Goal: Task Accomplishment & Management: Manage account settings

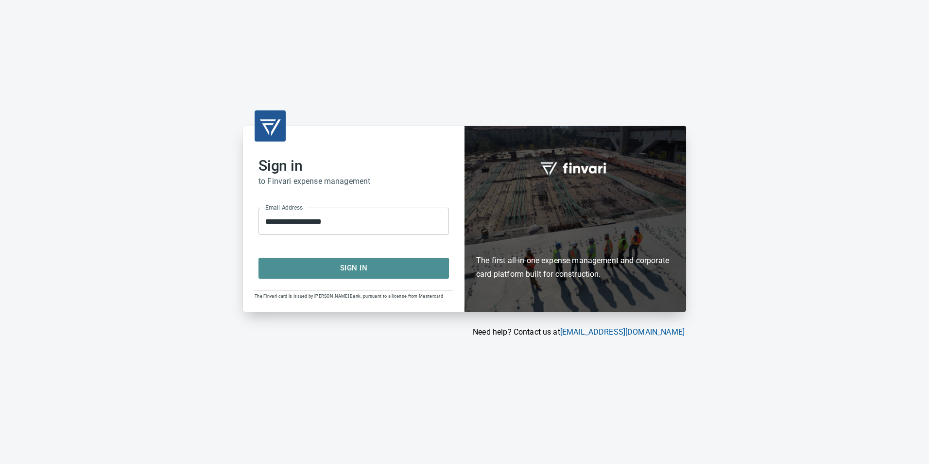
click at [348, 265] on span "Sign In" at bounding box center [353, 267] width 169 height 13
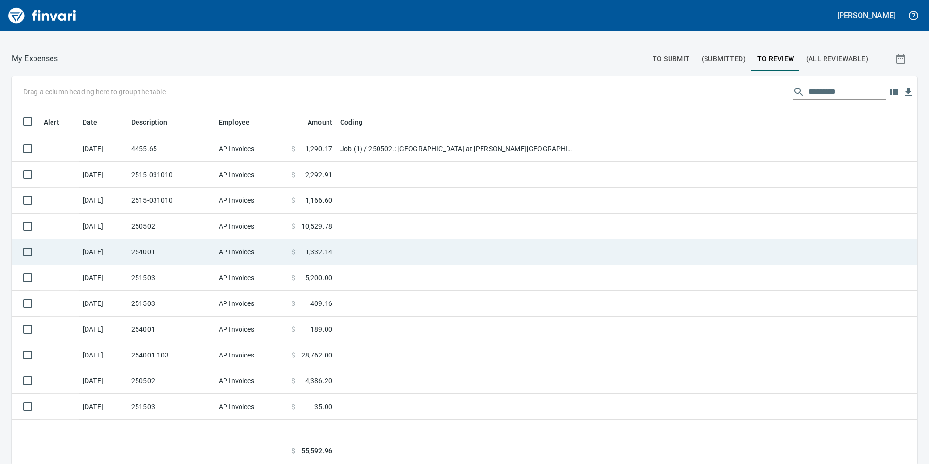
scroll to position [109, 0]
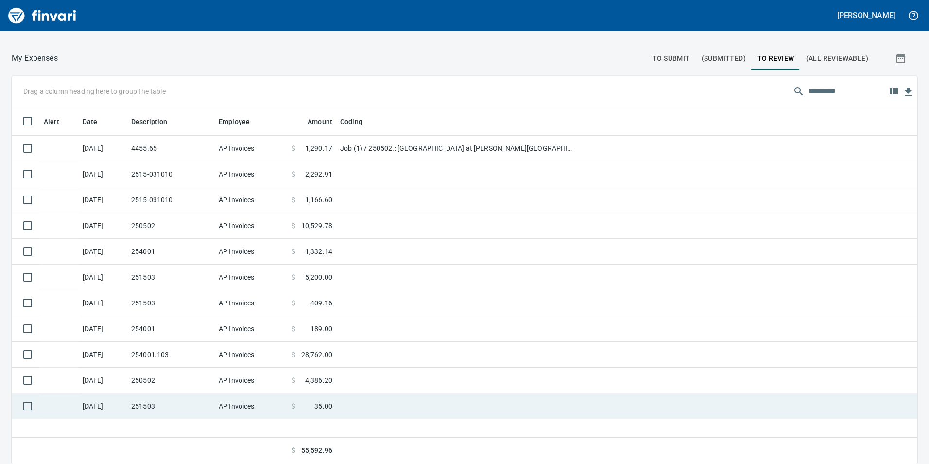
click at [263, 407] on td "AP Invoices" at bounding box center [251, 406] width 73 height 26
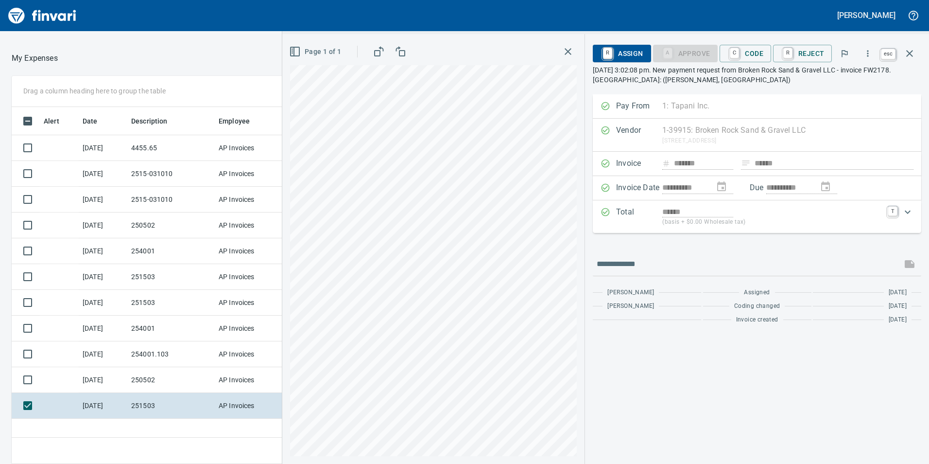
scroll to position [349, 648]
click at [910, 53] on icon "button" at bounding box center [909, 53] width 7 height 7
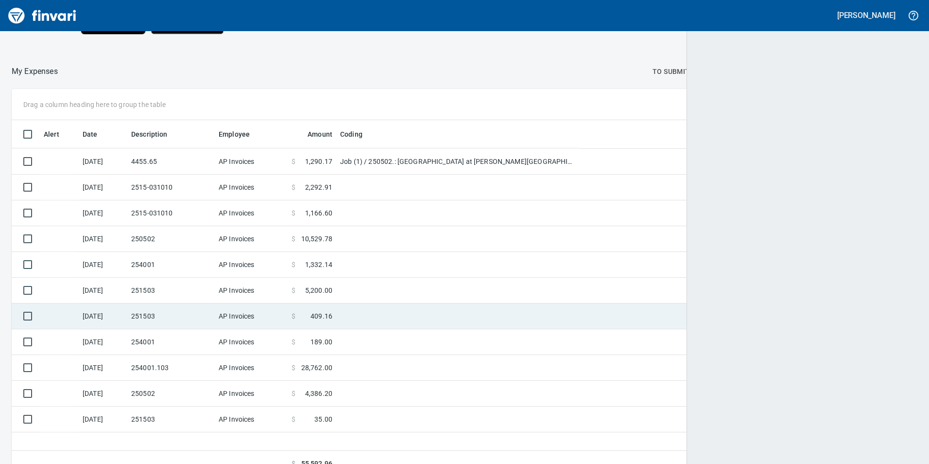
scroll to position [1, 1]
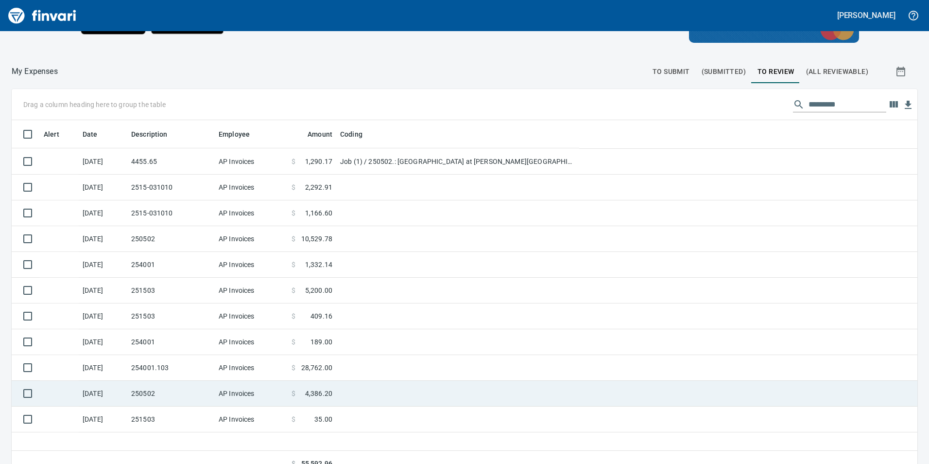
click at [360, 397] on td at bounding box center [457, 393] width 243 height 26
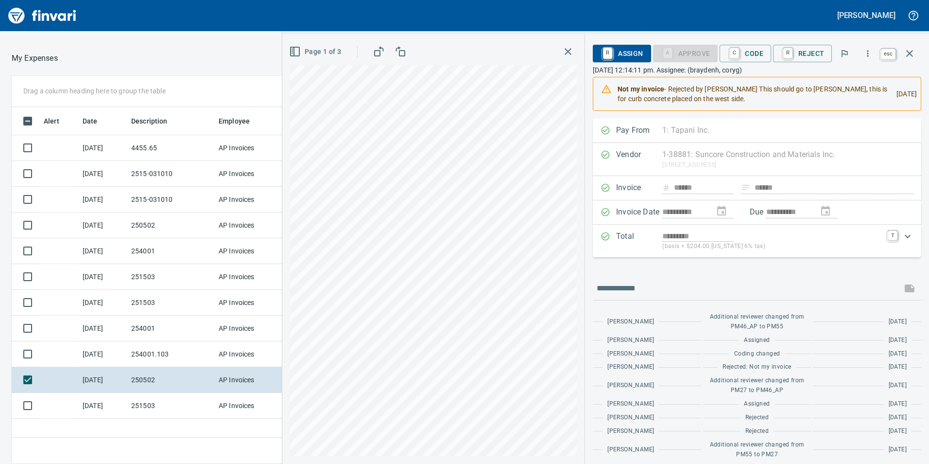
scroll to position [349, 648]
click at [912, 54] on icon "button" at bounding box center [910, 54] width 12 height 12
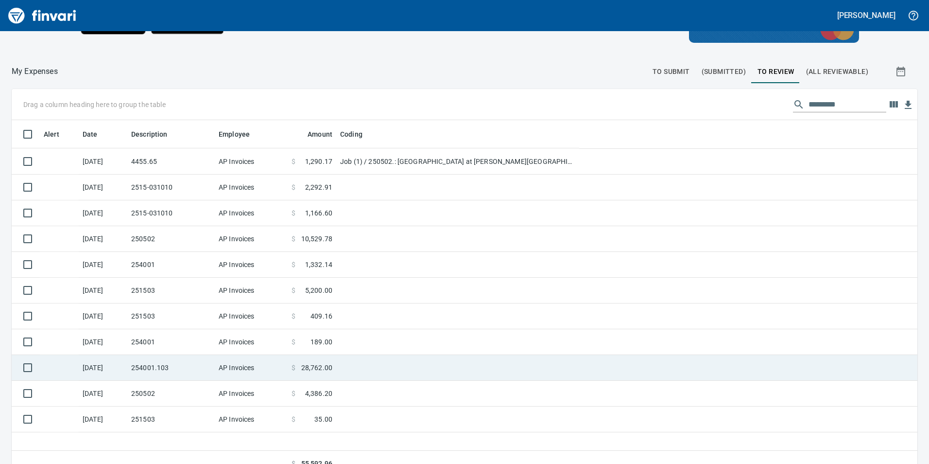
scroll to position [349, 891]
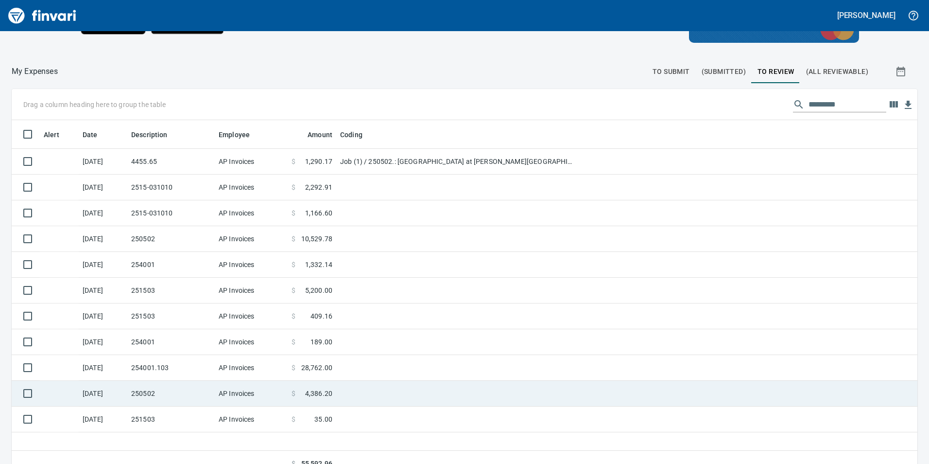
click at [339, 387] on td at bounding box center [457, 393] width 243 height 26
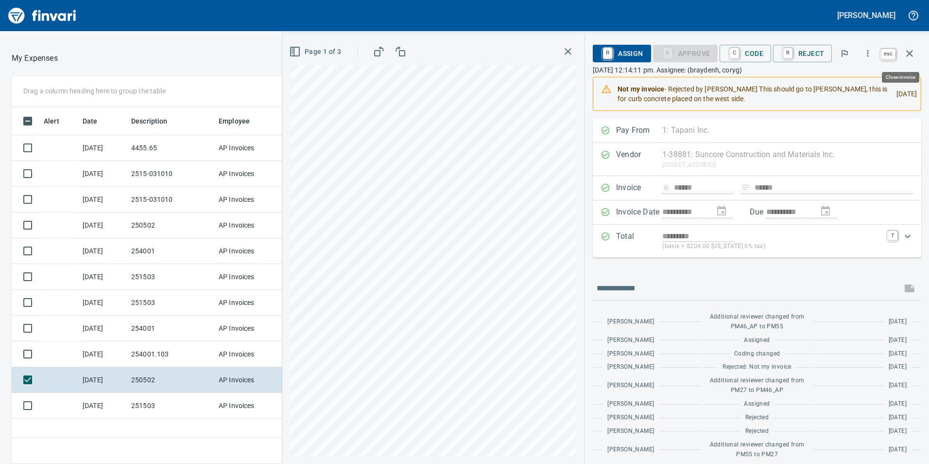
scroll to position [349, 648]
click at [910, 53] on icon "button" at bounding box center [909, 53] width 7 height 7
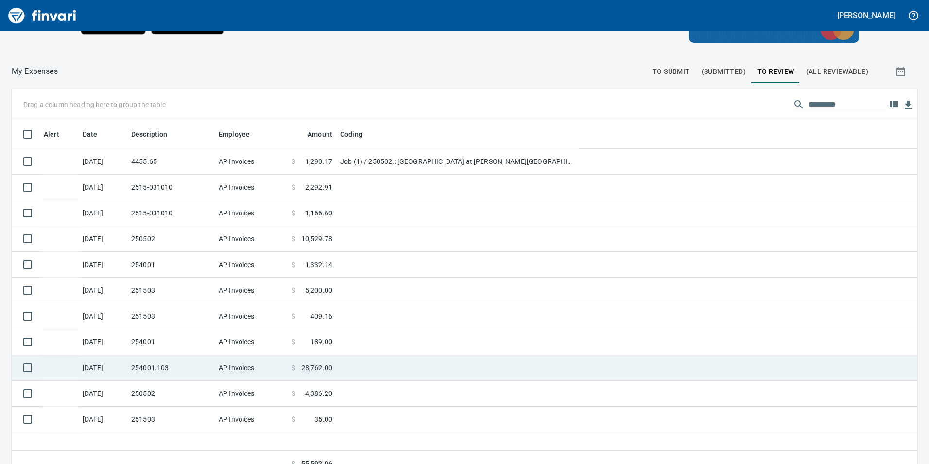
scroll to position [349, 891]
click at [352, 371] on td at bounding box center [457, 368] width 243 height 26
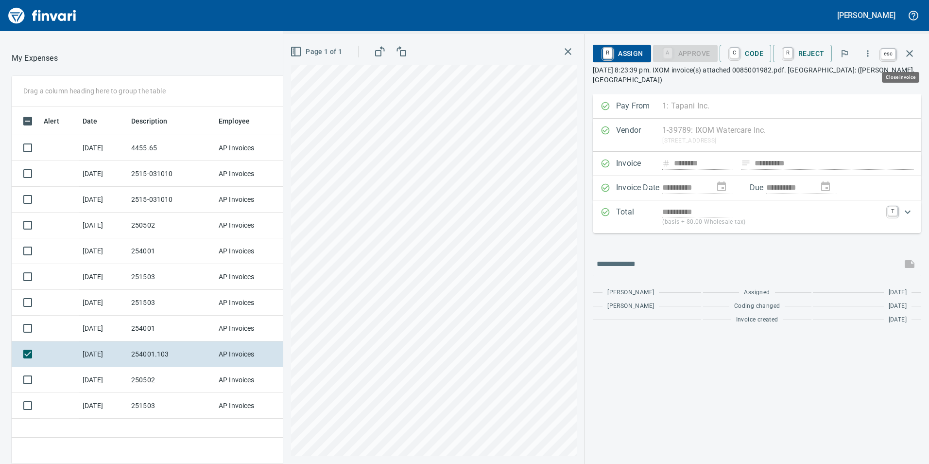
scroll to position [349, 648]
click at [906, 53] on icon "button" at bounding box center [910, 54] width 12 height 12
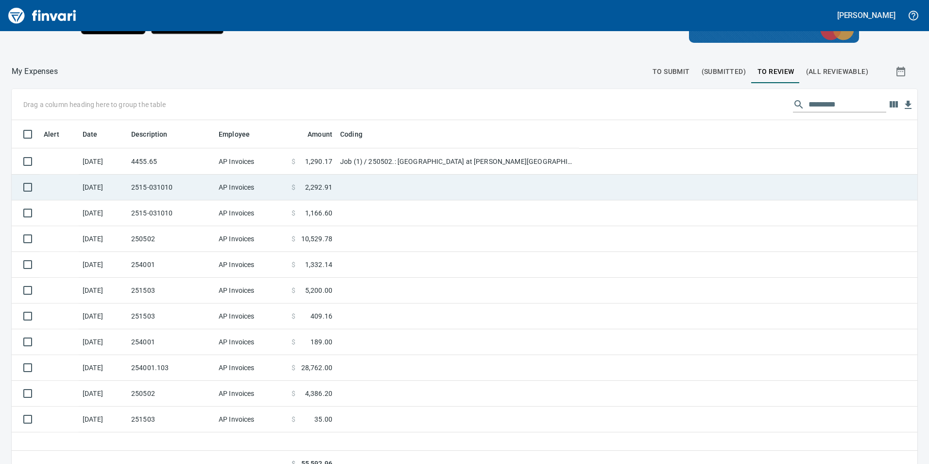
scroll to position [349, 891]
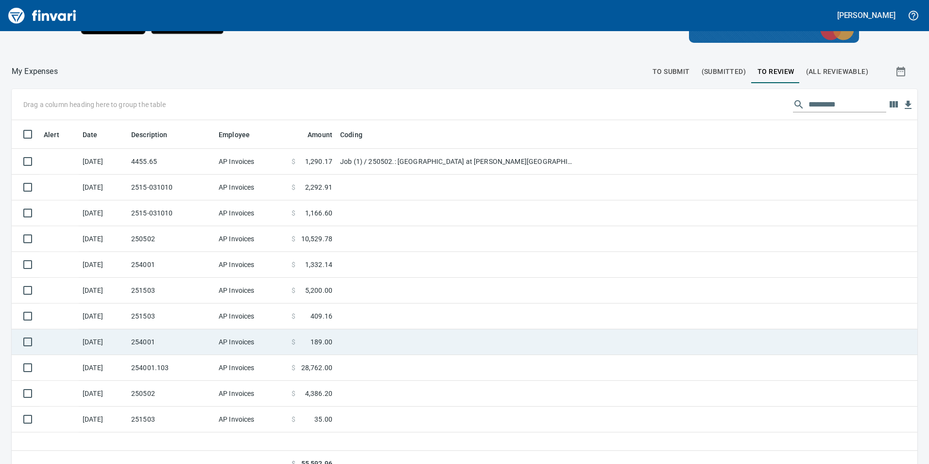
click at [313, 346] on td "$ 189.00" at bounding box center [312, 342] width 49 height 26
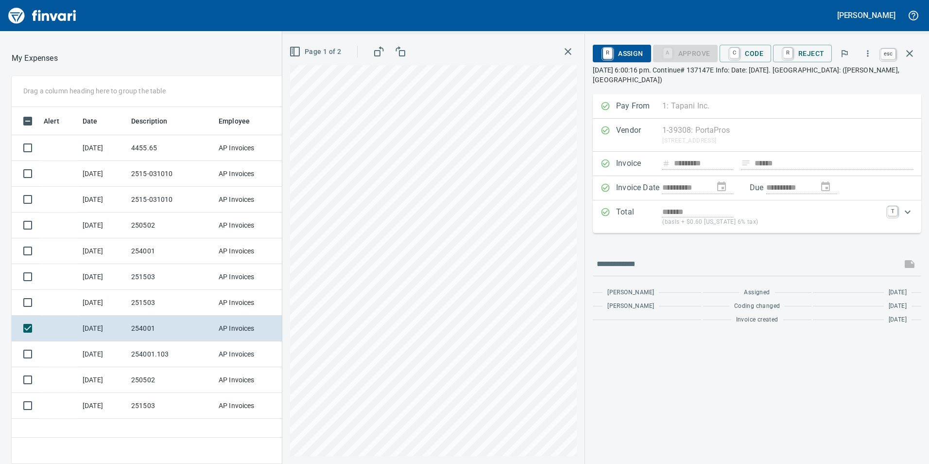
scroll to position [349, 648]
click at [912, 51] on icon "button" at bounding box center [909, 53] width 7 height 7
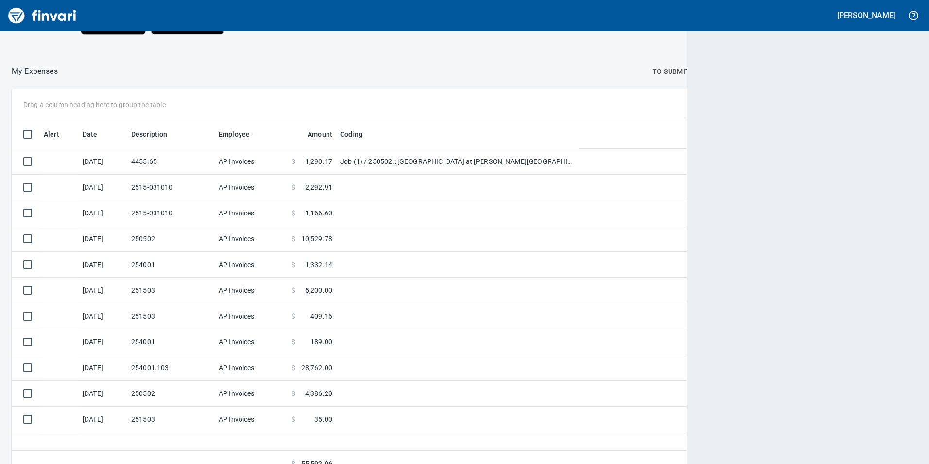
scroll to position [349, 890]
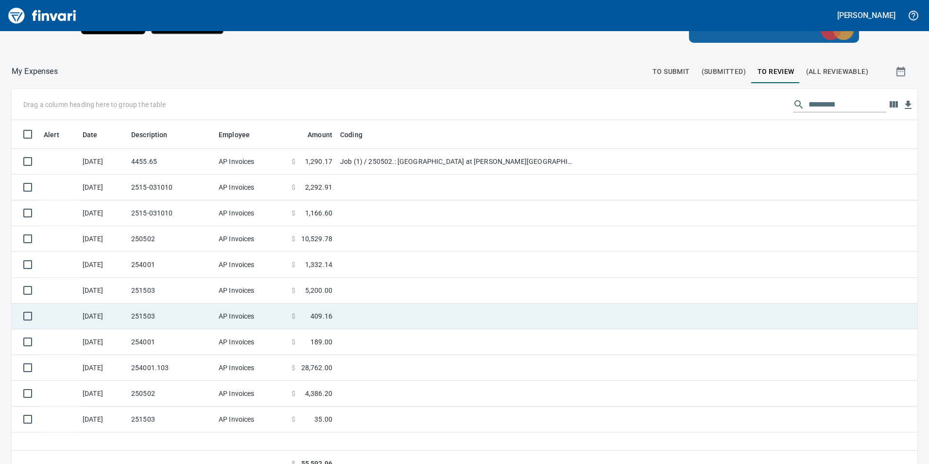
click at [361, 311] on td at bounding box center [457, 316] width 243 height 26
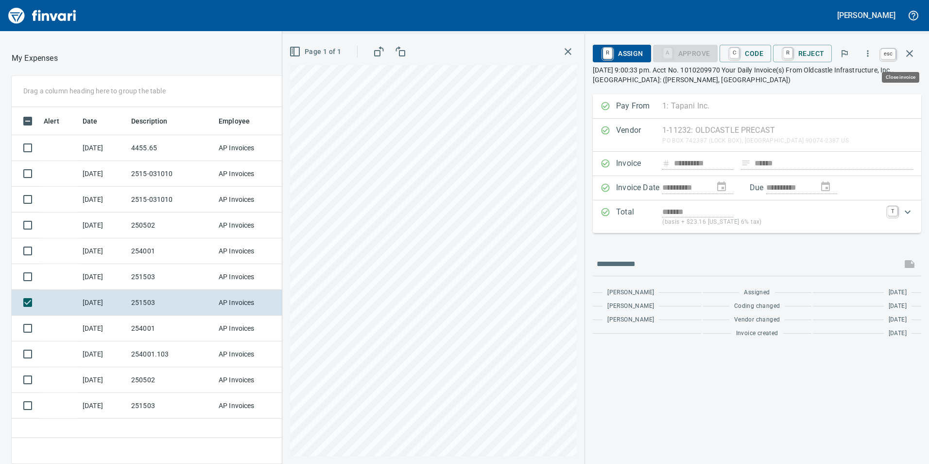
scroll to position [349, 648]
click at [909, 55] on icon "button" at bounding box center [910, 54] width 12 height 12
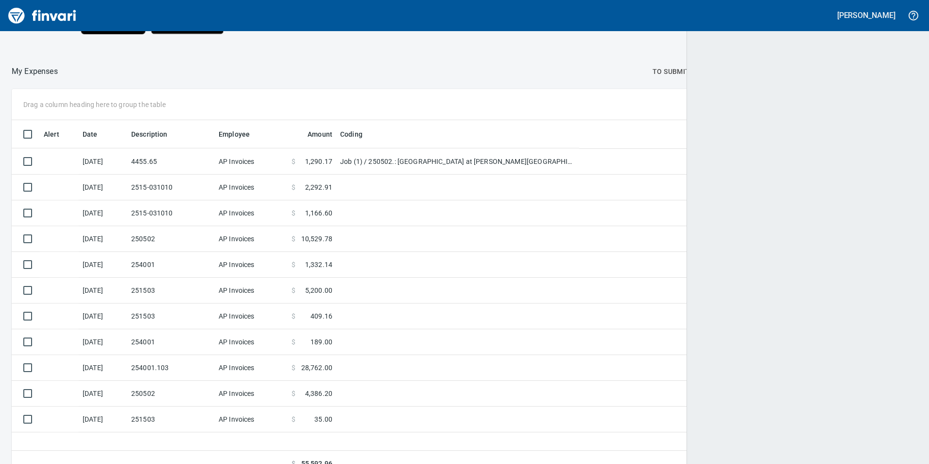
scroll to position [349, 889]
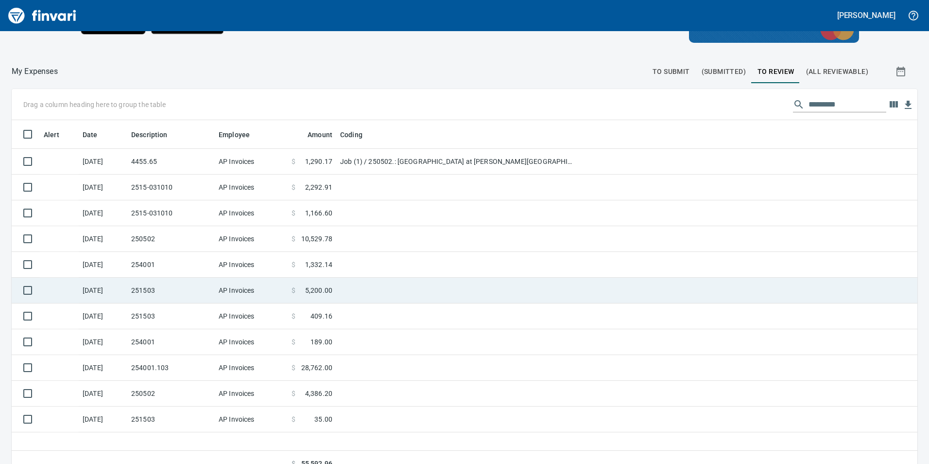
click at [334, 285] on td "$ 5,200.00" at bounding box center [312, 290] width 49 height 26
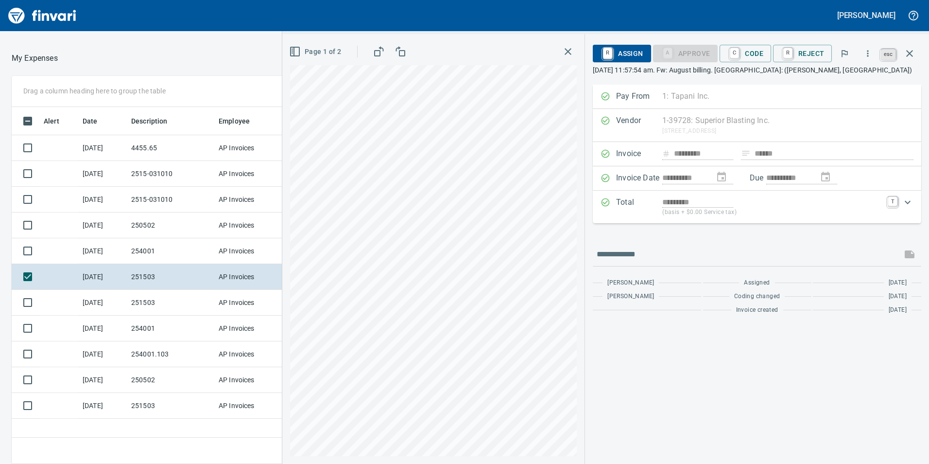
scroll to position [349, 648]
click at [914, 50] on icon "button" at bounding box center [910, 54] width 12 height 12
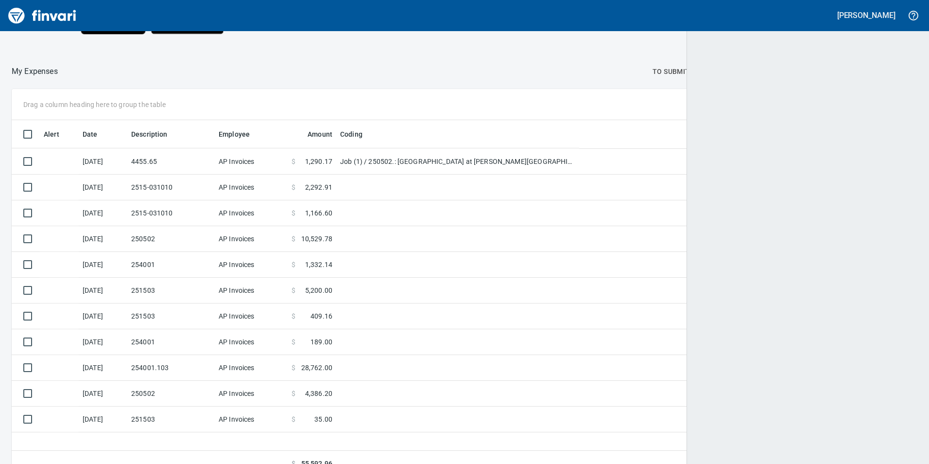
scroll to position [349, 891]
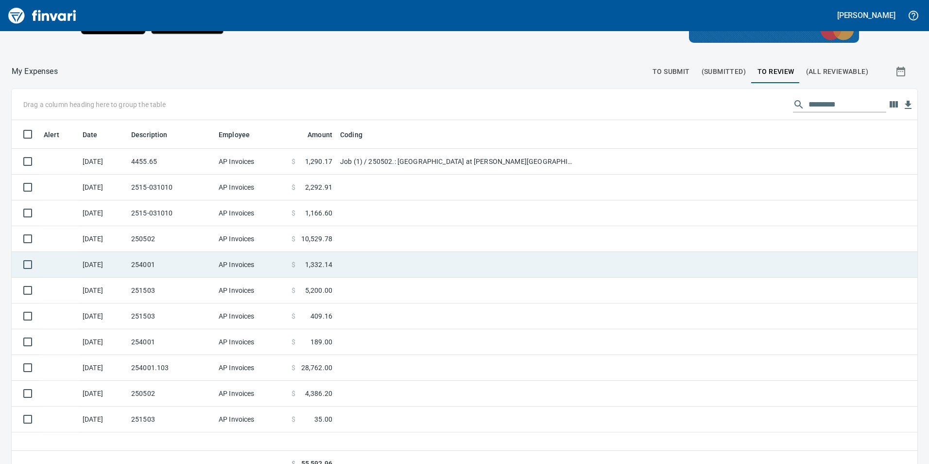
click at [368, 266] on td at bounding box center [457, 265] width 243 height 26
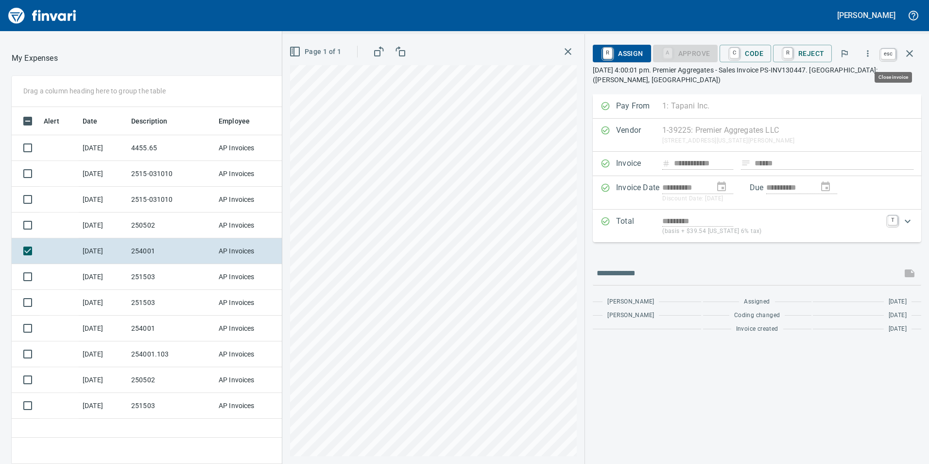
scroll to position [349, 648]
click at [907, 48] on icon "button" at bounding box center [910, 54] width 12 height 12
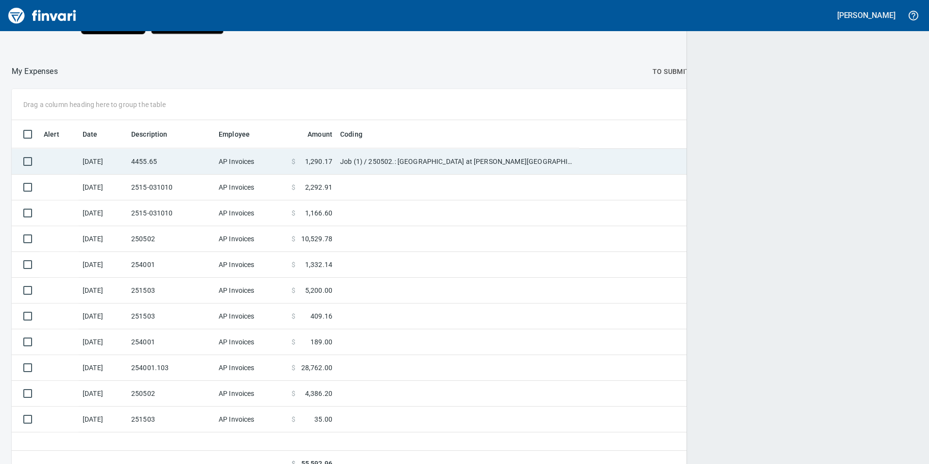
scroll to position [349, 889]
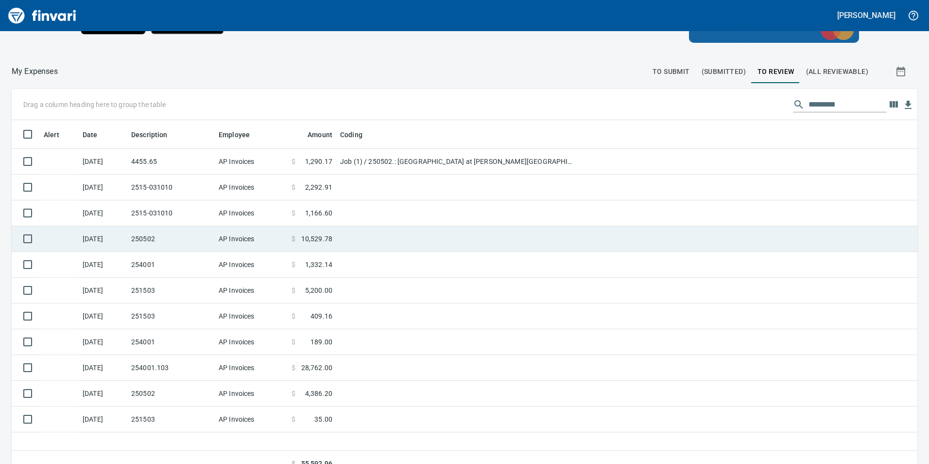
click at [346, 241] on td at bounding box center [457, 239] width 243 height 26
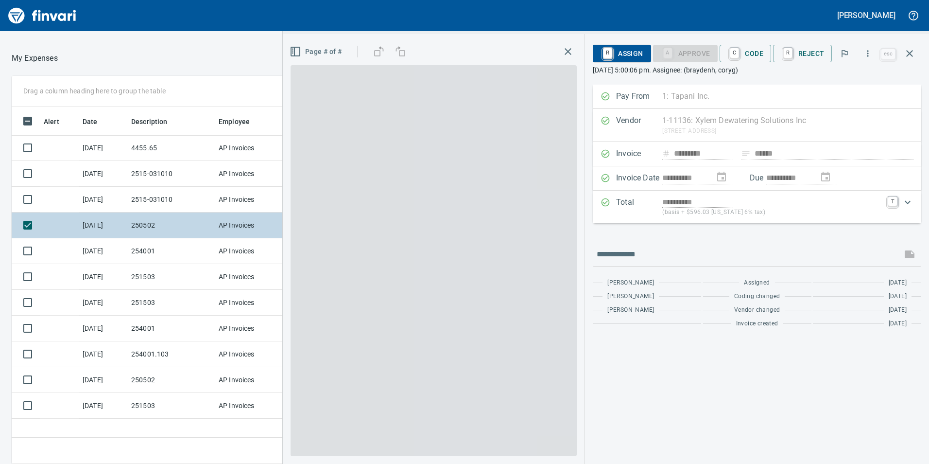
scroll to position [349, 648]
